Goal: Transaction & Acquisition: Purchase product/service

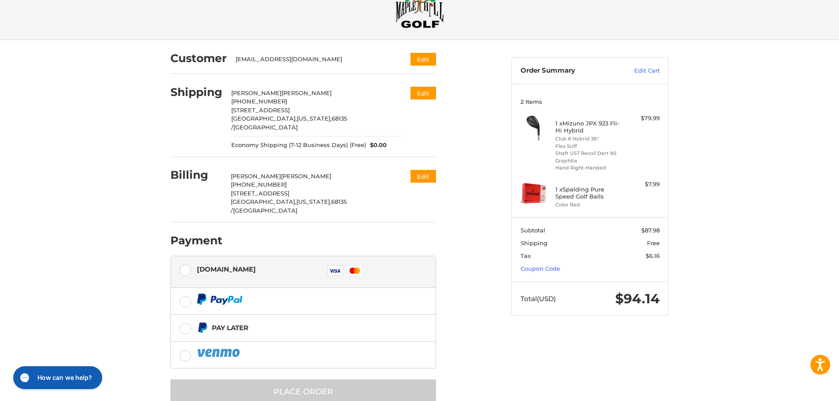
scroll to position [31, 0]
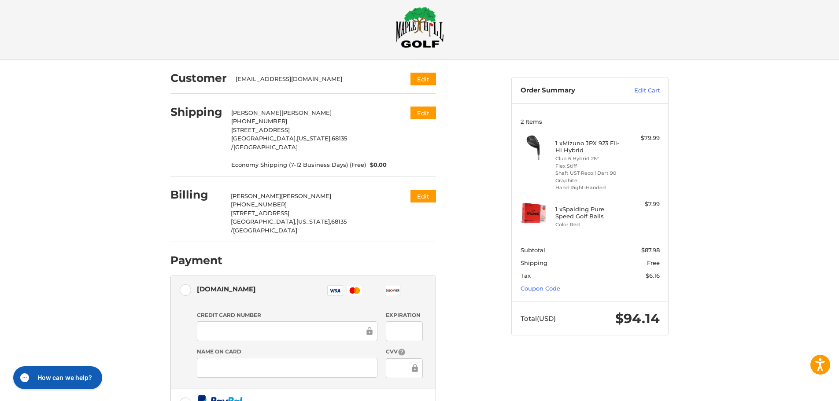
scroll to position [0, 0]
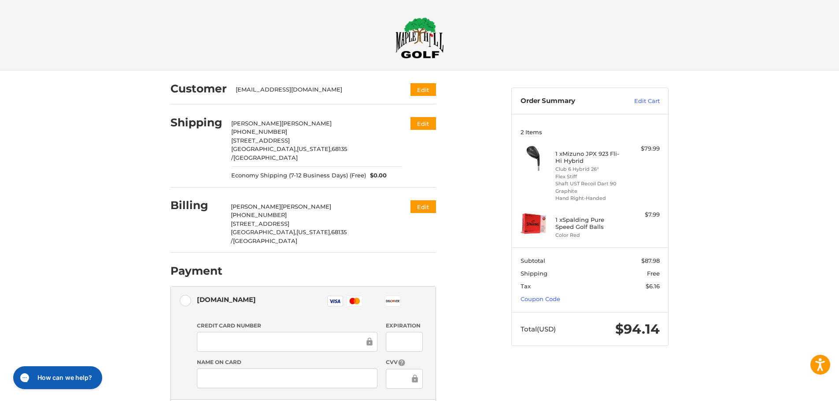
click at [646, 98] on link "Edit Cart" at bounding box center [637, 101] width 44 height 9
